Goal: Transaction & Acquisition: Purchase product/service

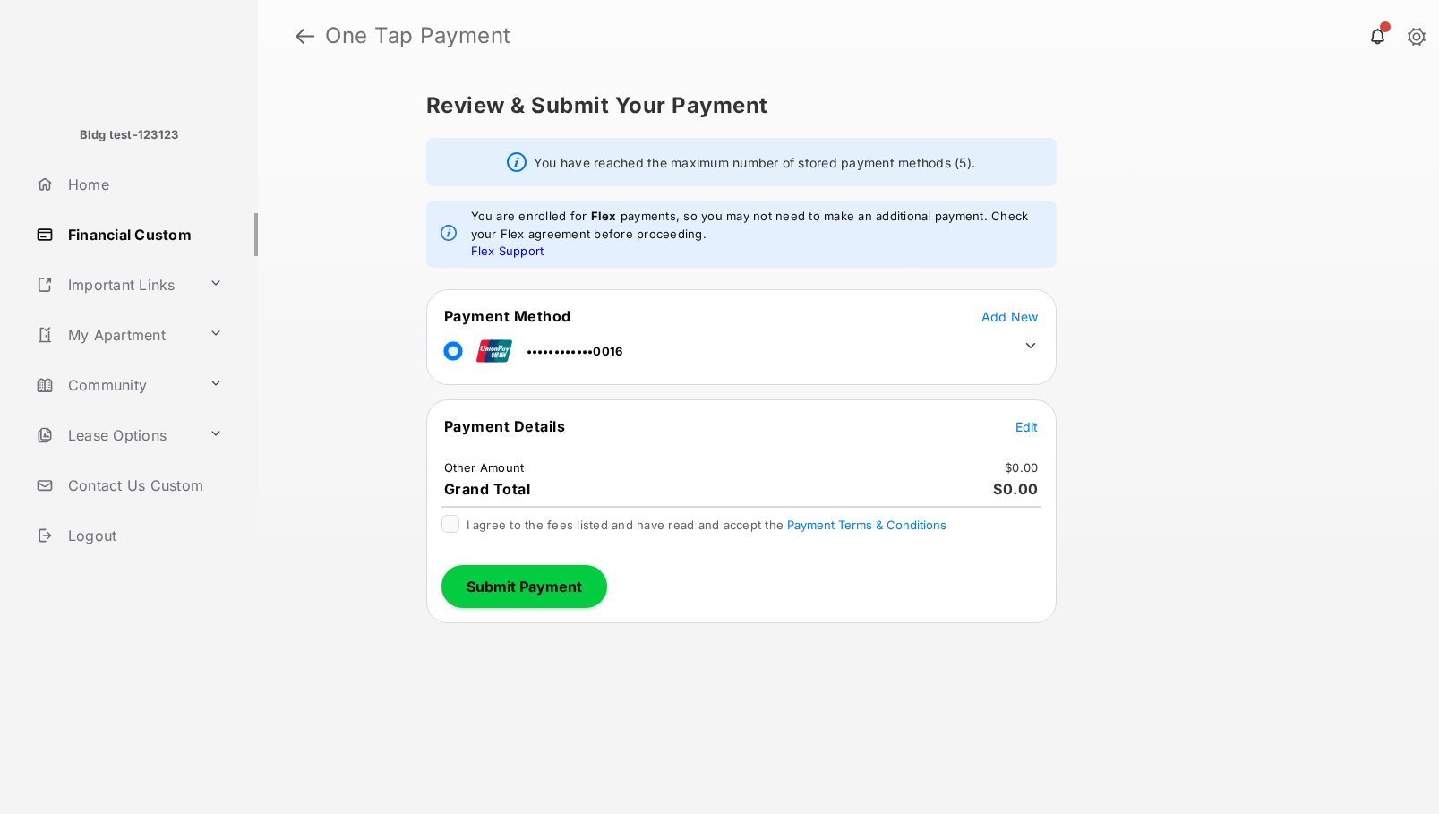
click at [1029, 424] on span "Edit" at bounding box center [1026, 426] width 23 height 15
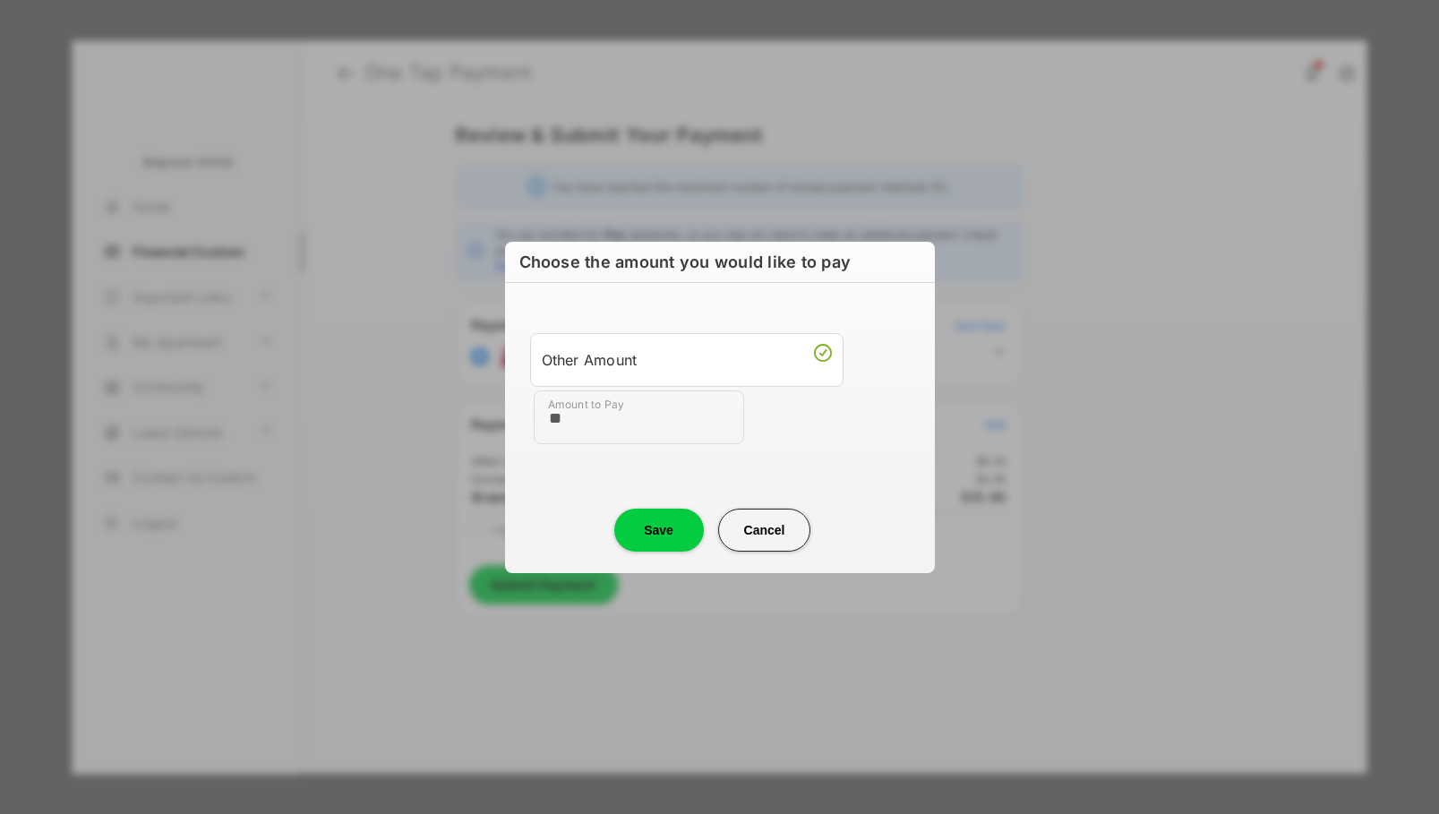
type input "**"
click at [659, 517] on button "Save" at bounding box center [659, 529] width 90 height 43
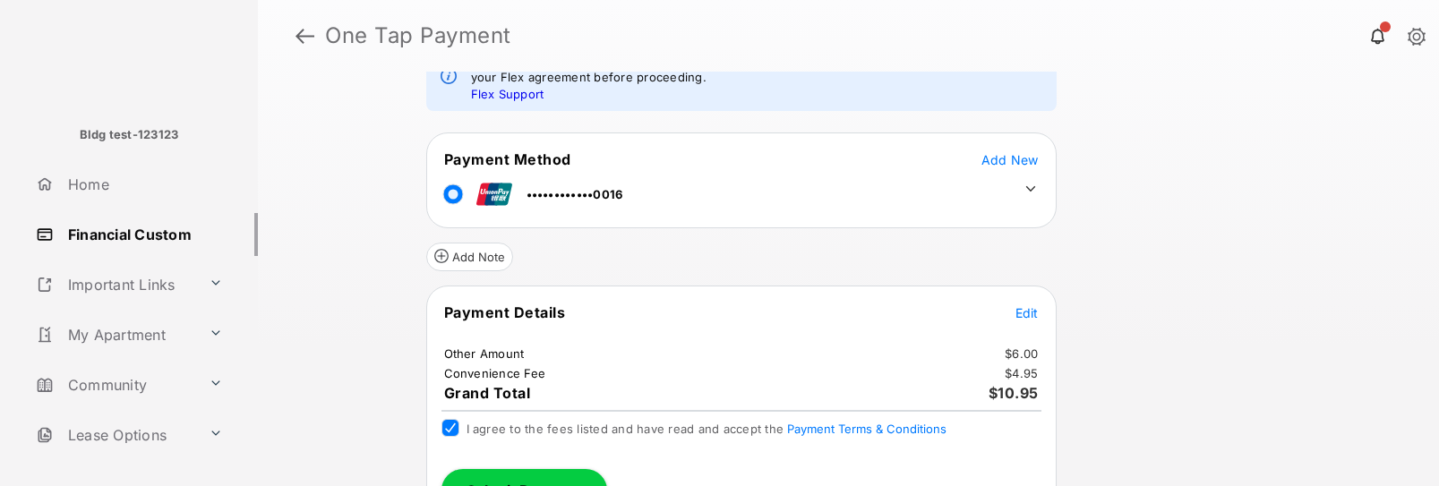
scroll to position [200, 0]
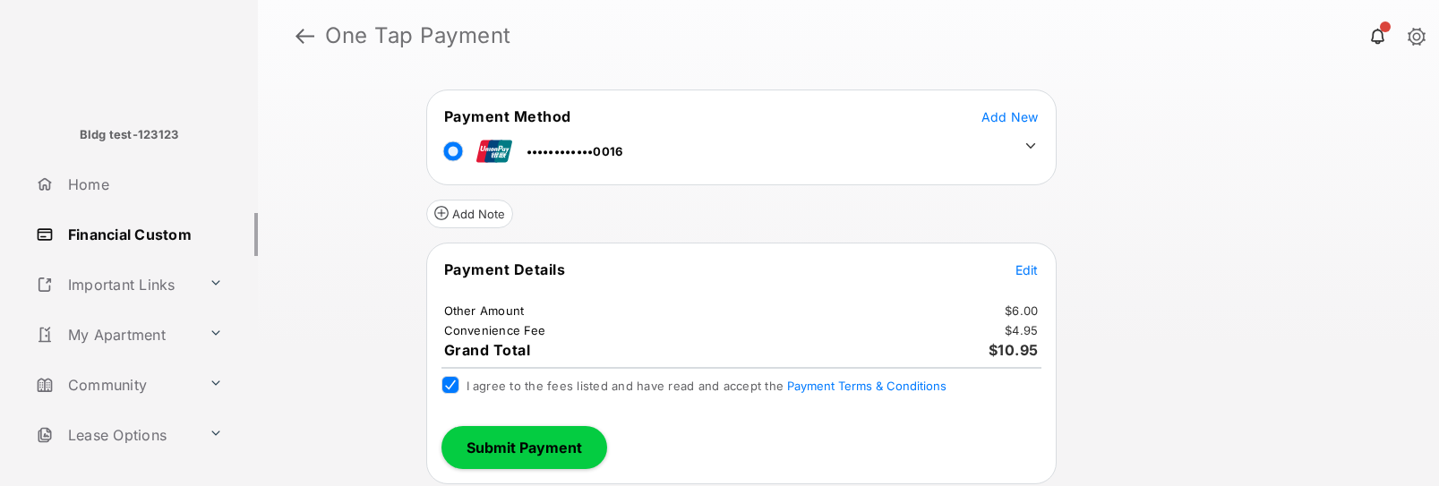
click at [512, 443] on button "Submit Payment" at bounding box center [524, 447] width 166 height 43
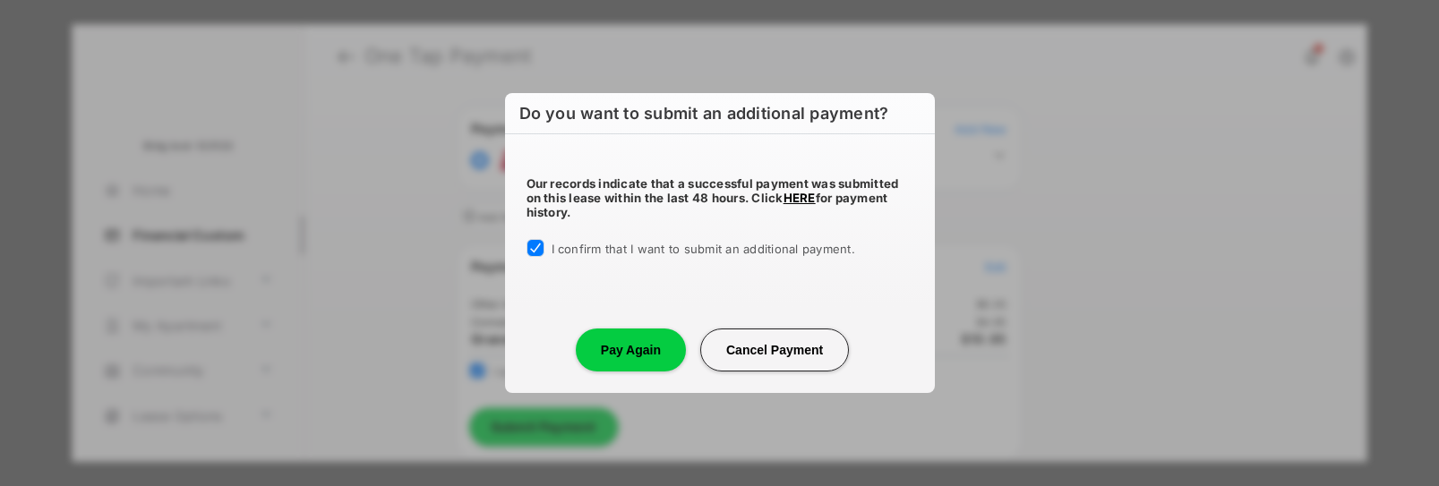
click at [626, 350] on button "Pay Again" at bounding box center [631, 350] width 110 height 43
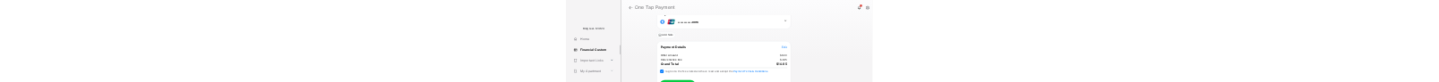
scroll to position [353, 0]
